Goal: Transaction & Acquisition: Purchase product/service

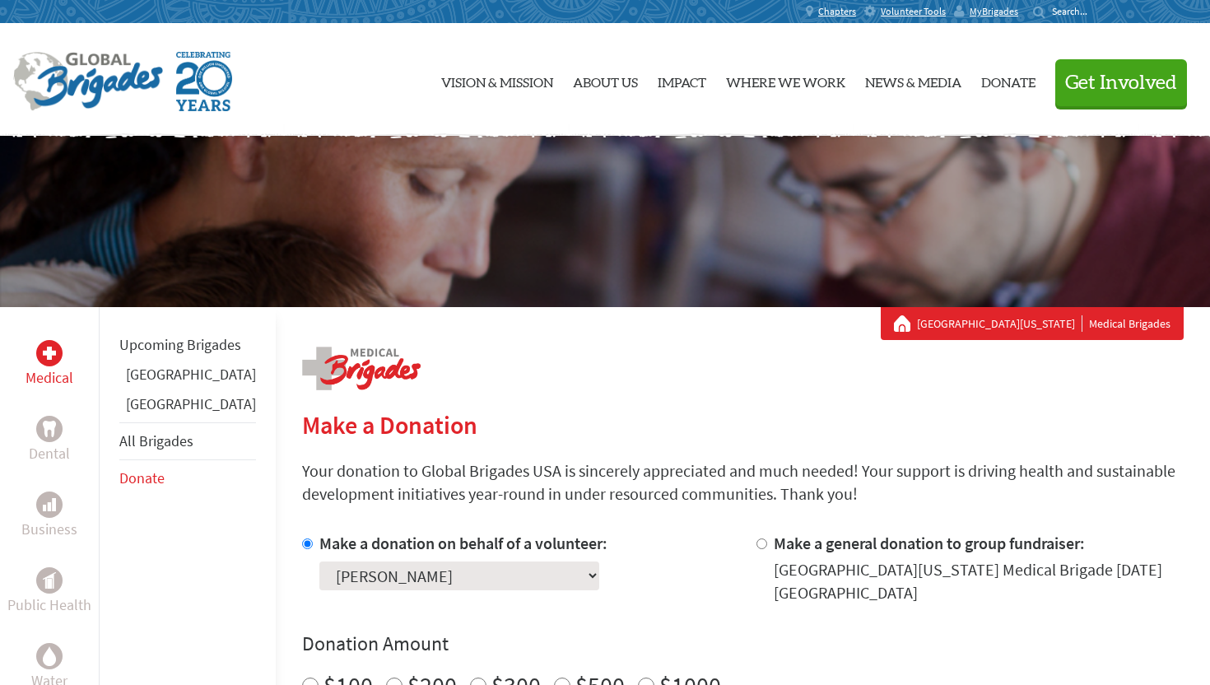
scroll to position [236, 0]
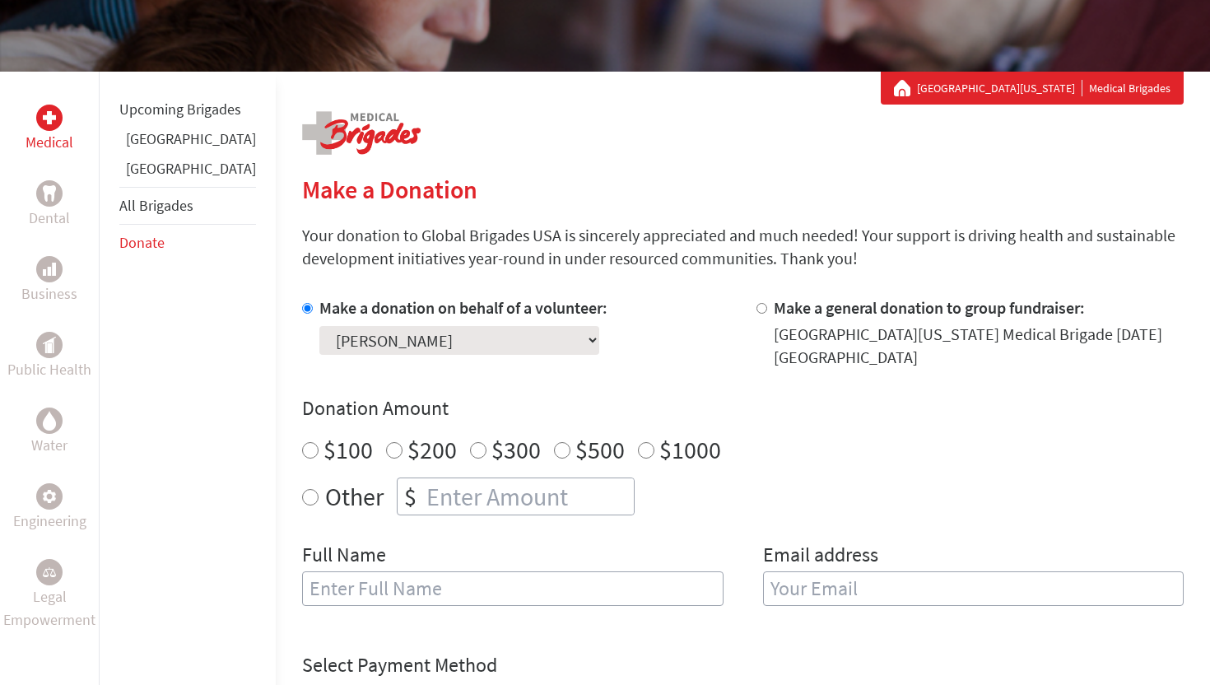
radio input "true"
click at [501, 494] on input "number" at bounding box center [528, 496] width 211 height 36
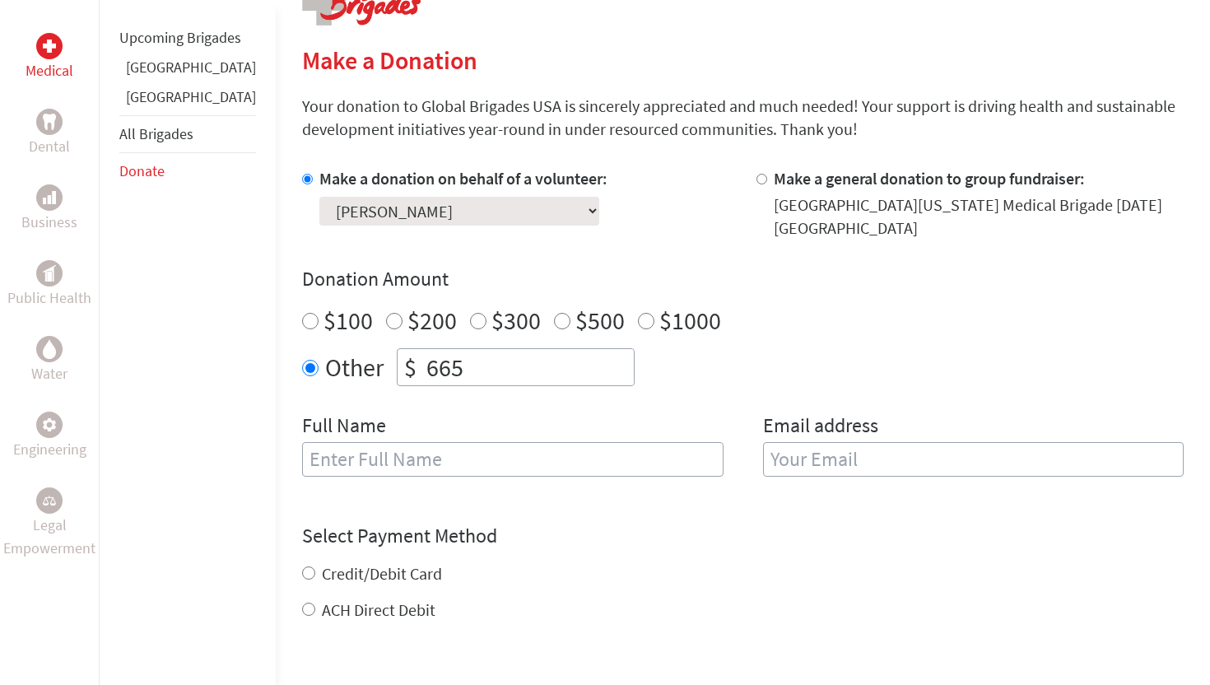
scroll to position [376, 0]
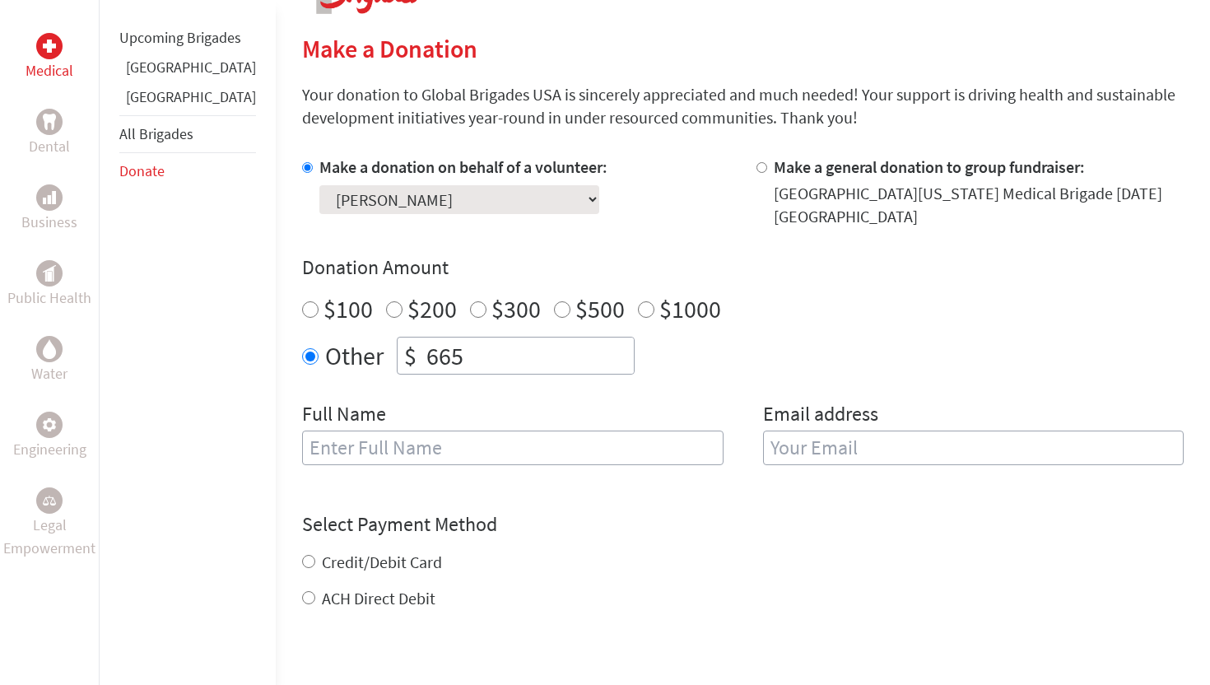
type input "665"
click at [384, 457] on input "text" at bounding box center [513, 448] width 422 height 35
type input "[PERSON_NAME]"
click at [779, 446] on input "email" at bounding box center [974, 448] width 422 height 35
type input "[EMAIL_ADDRESS][DOMAIN_NAME]"
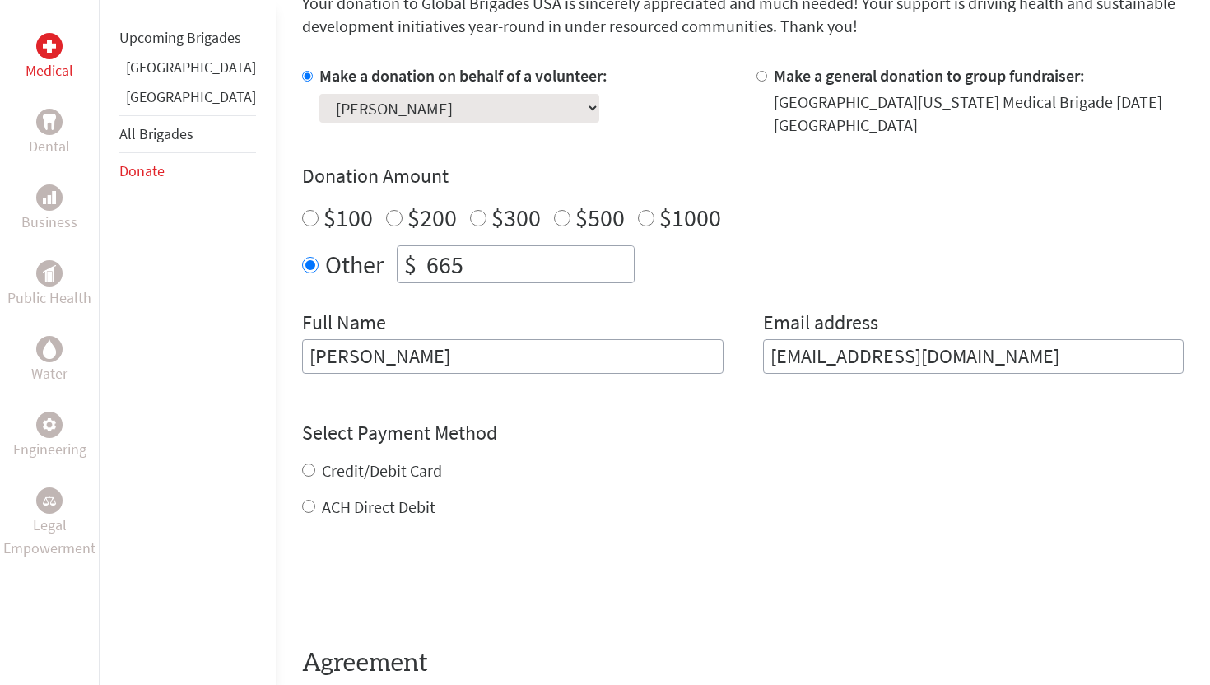
scroll to position [498, 0]
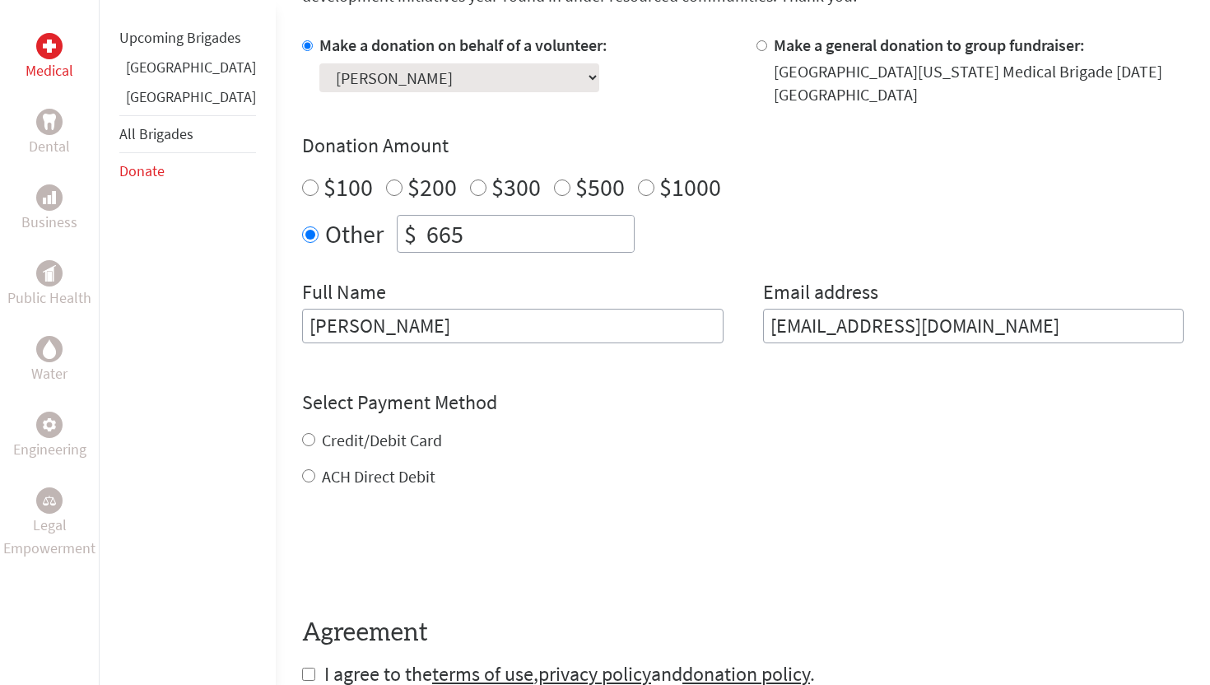
click at [302, 451] on div "Credit/Debit Card ACH Direct Debit" at bounding box center [743, 458] width 882 height 59
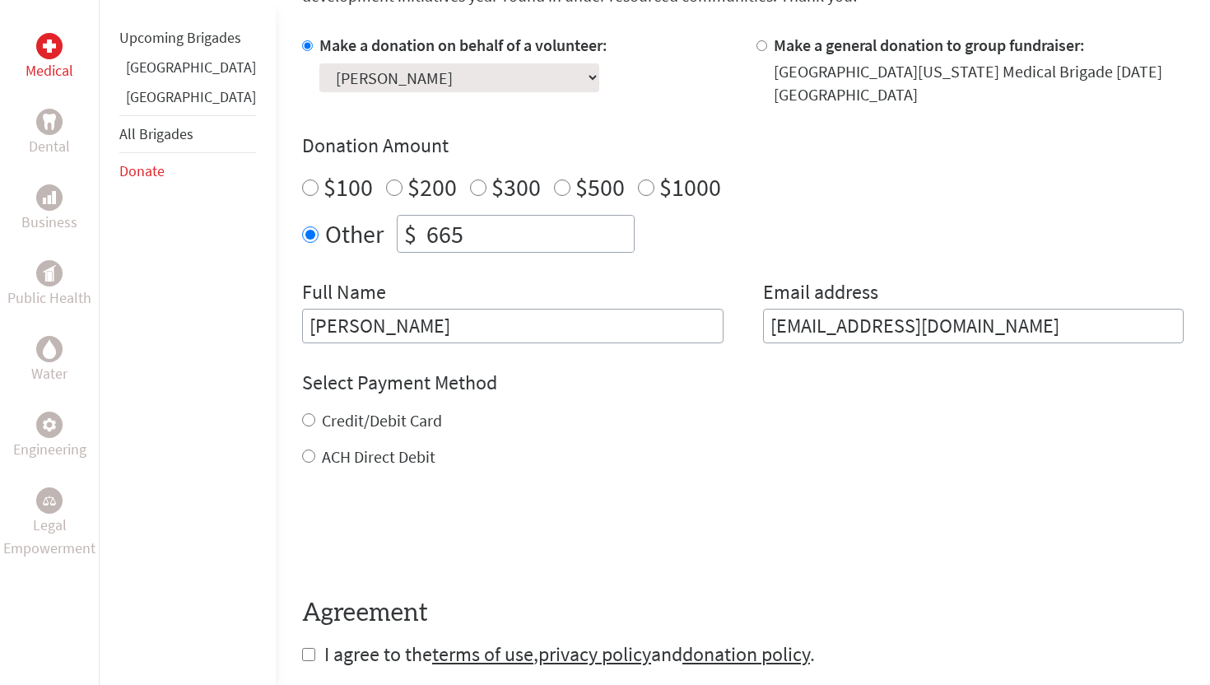
click at [302, 427] on div "Credit/Debit Card" at bounding box center [743, 420] width 882 height 23
click at [302, 423] on input "Credit/Debit Card" at bounding box center [308, 419] width 13 height 13
radio input "true"
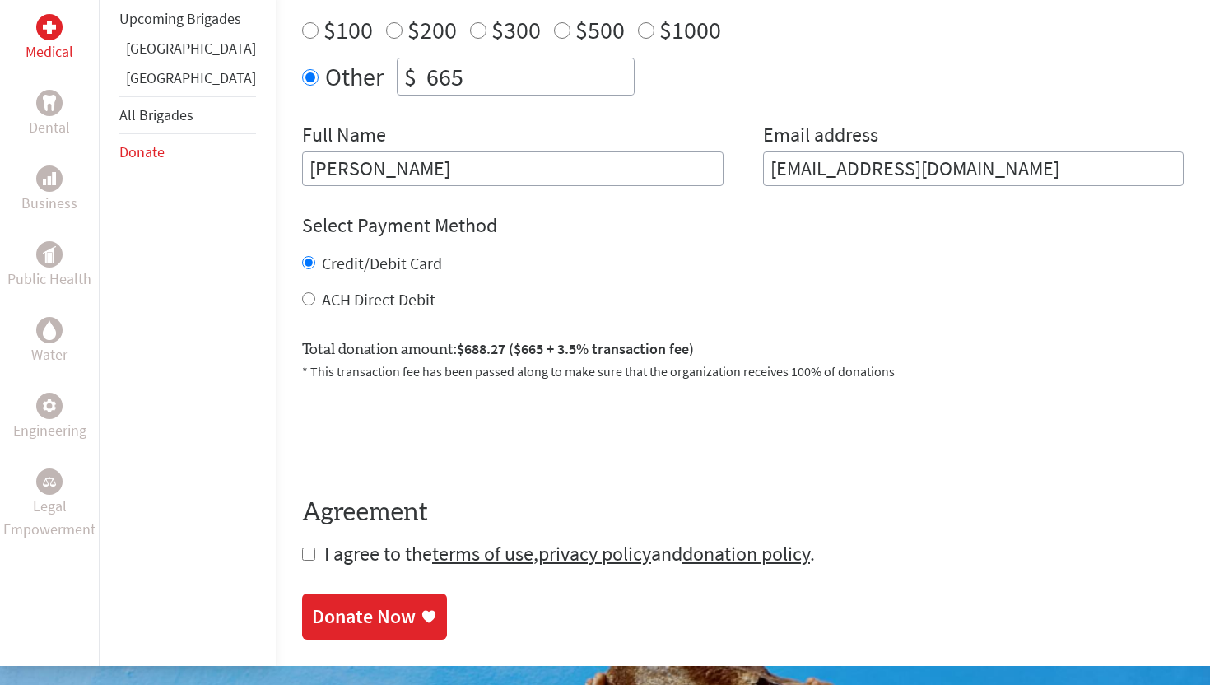
scroll to position [665, 0]
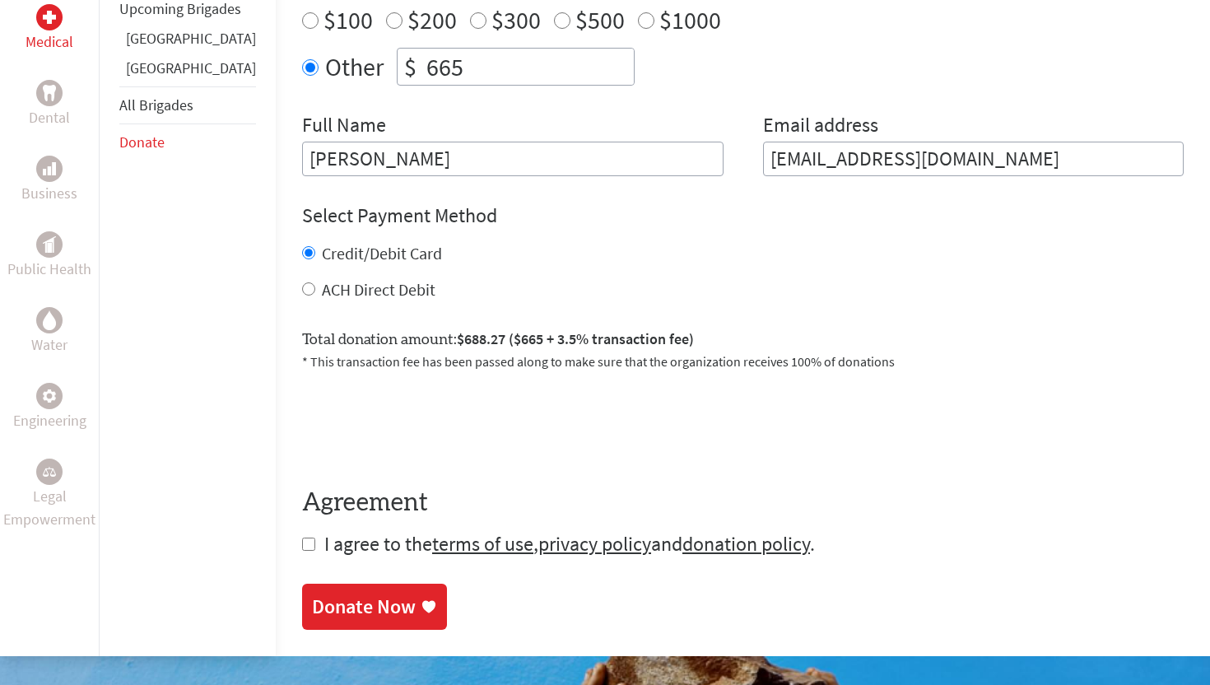
click at [302, 548] on input "checkbox" at bounding box center [308, 544] width 13 height 13
checkbox input "true"
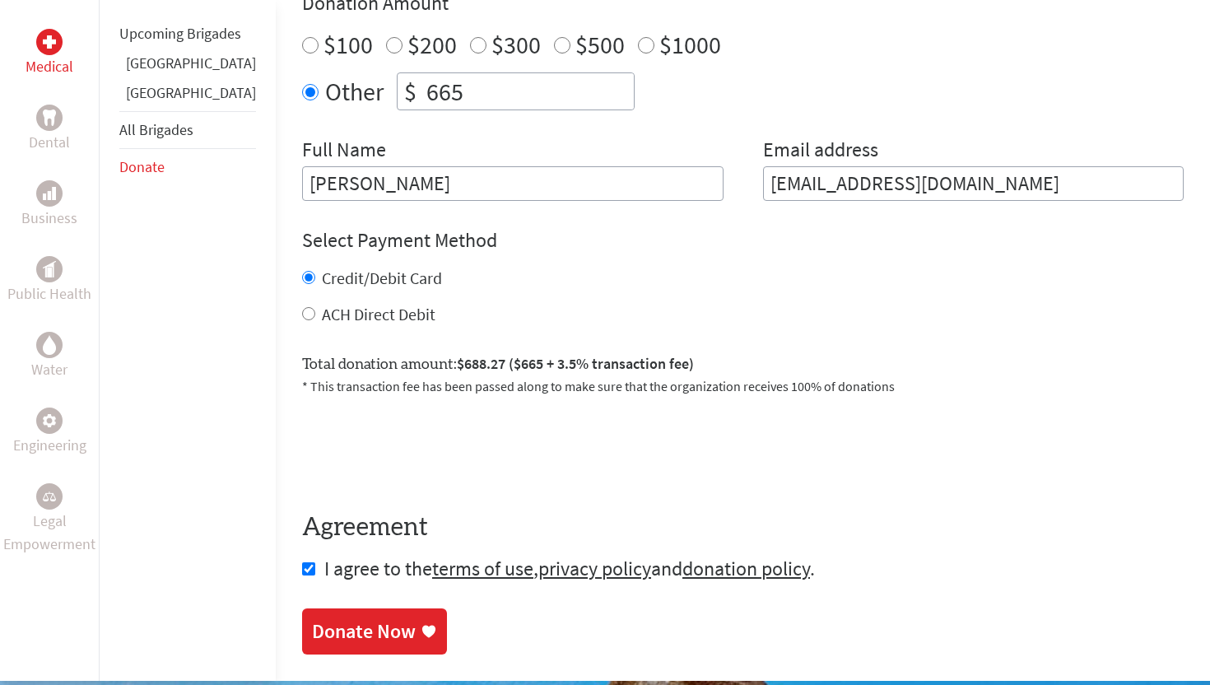
scroll to position [698, 0]
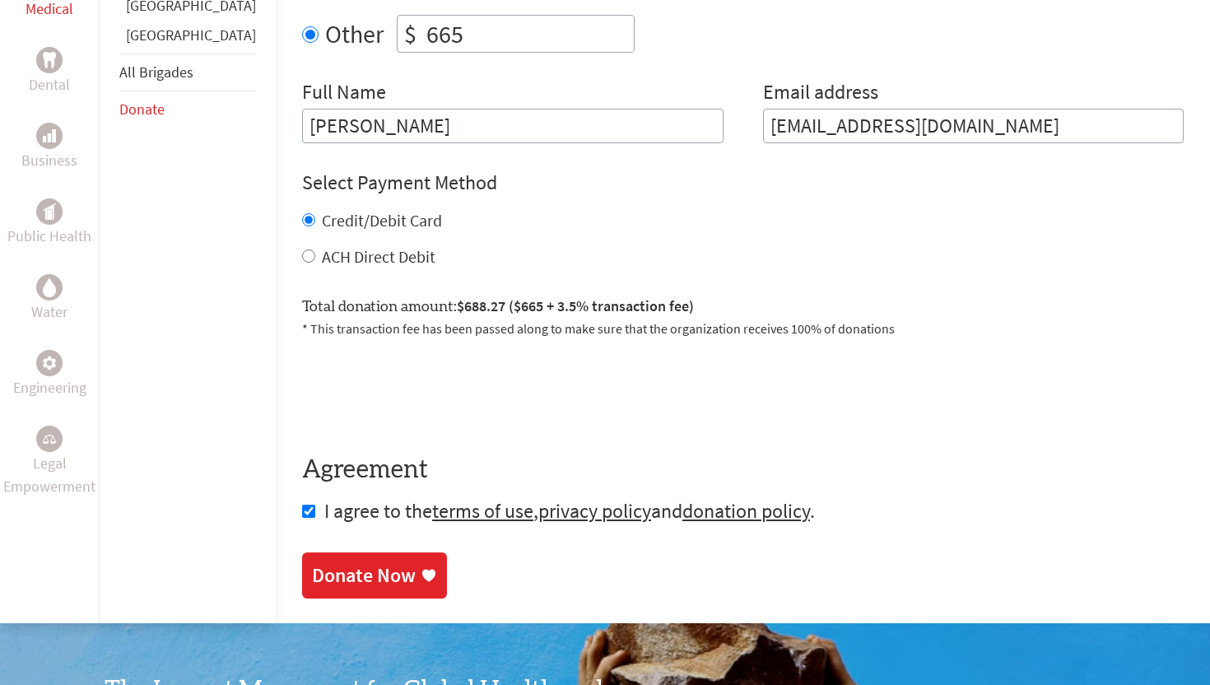
click at [312, 581] on div "Donate Now" at bounding box center [364, 575] width 104 height 26
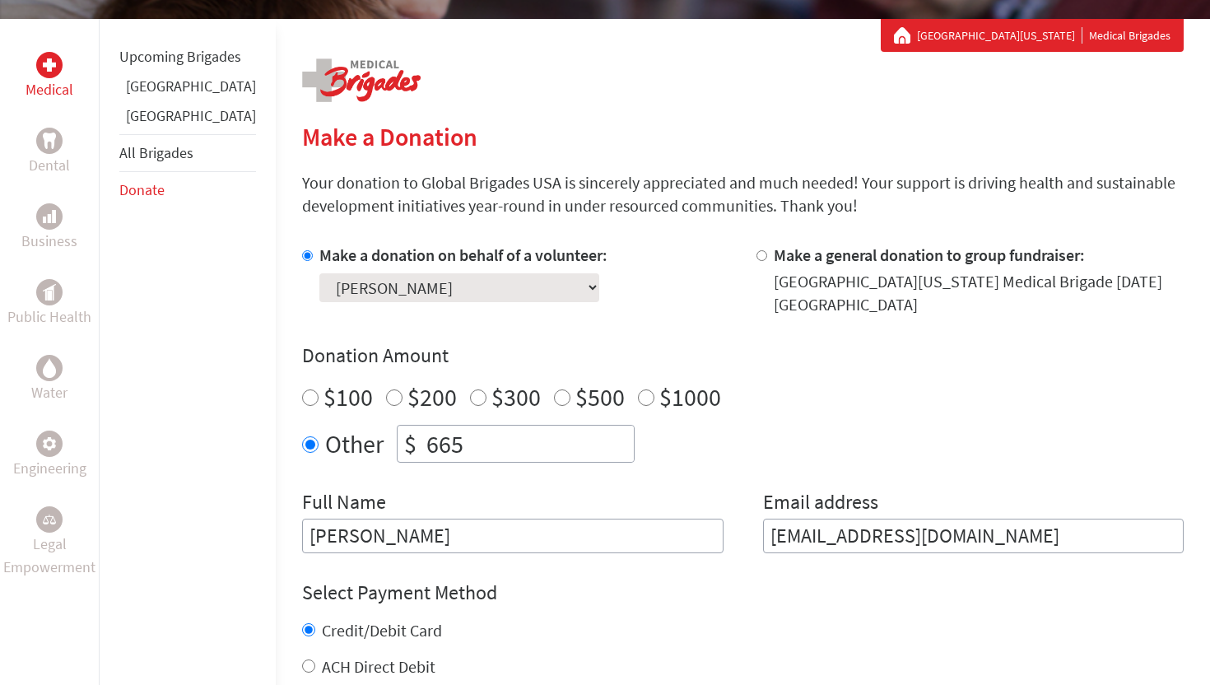
scroll to position [289, 0]
